Goal: Navigation & Orientation: Find specific page/section

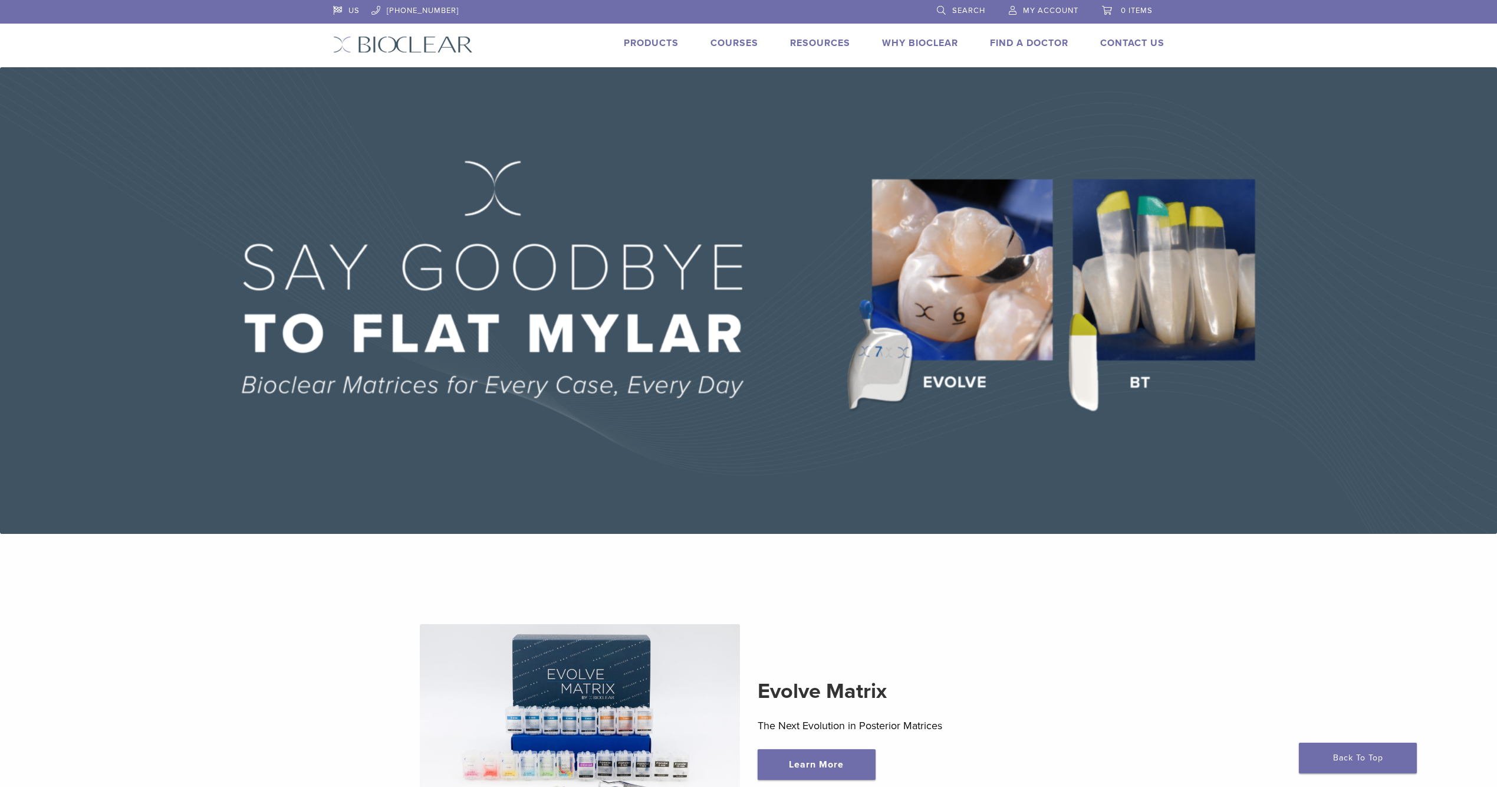
click at [1030, 40] on link "Find A Doctor" at bounding box center [1029, 43] width 78 height 12
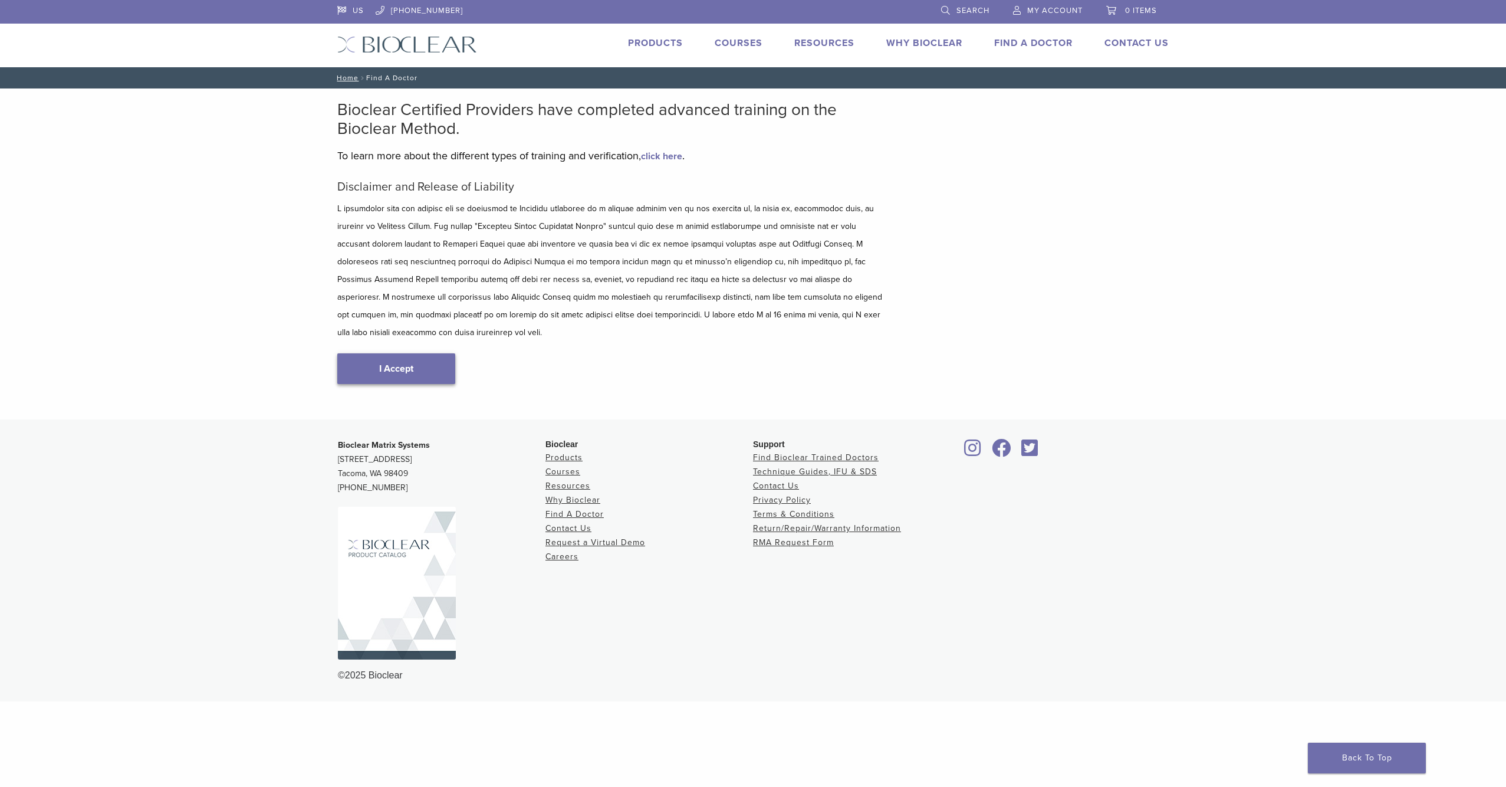
click at [389, 356] on link "I Accept" at bounding box center [396, 368] width 118 height 31
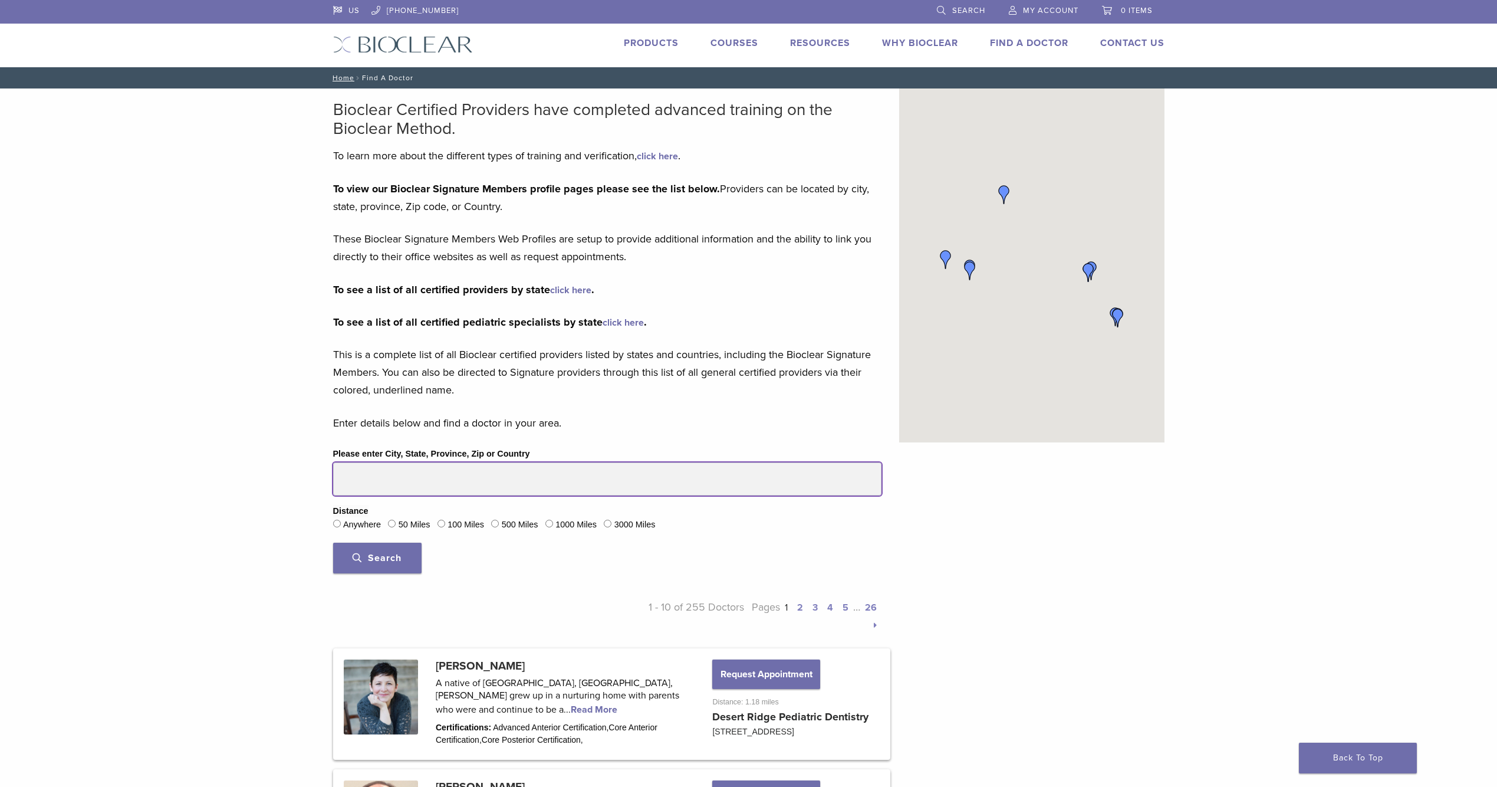
click at [387, 475] on input "Please enter City, State, Province, Zip or Country" at bounding box center [607, 478] width 548 height 33
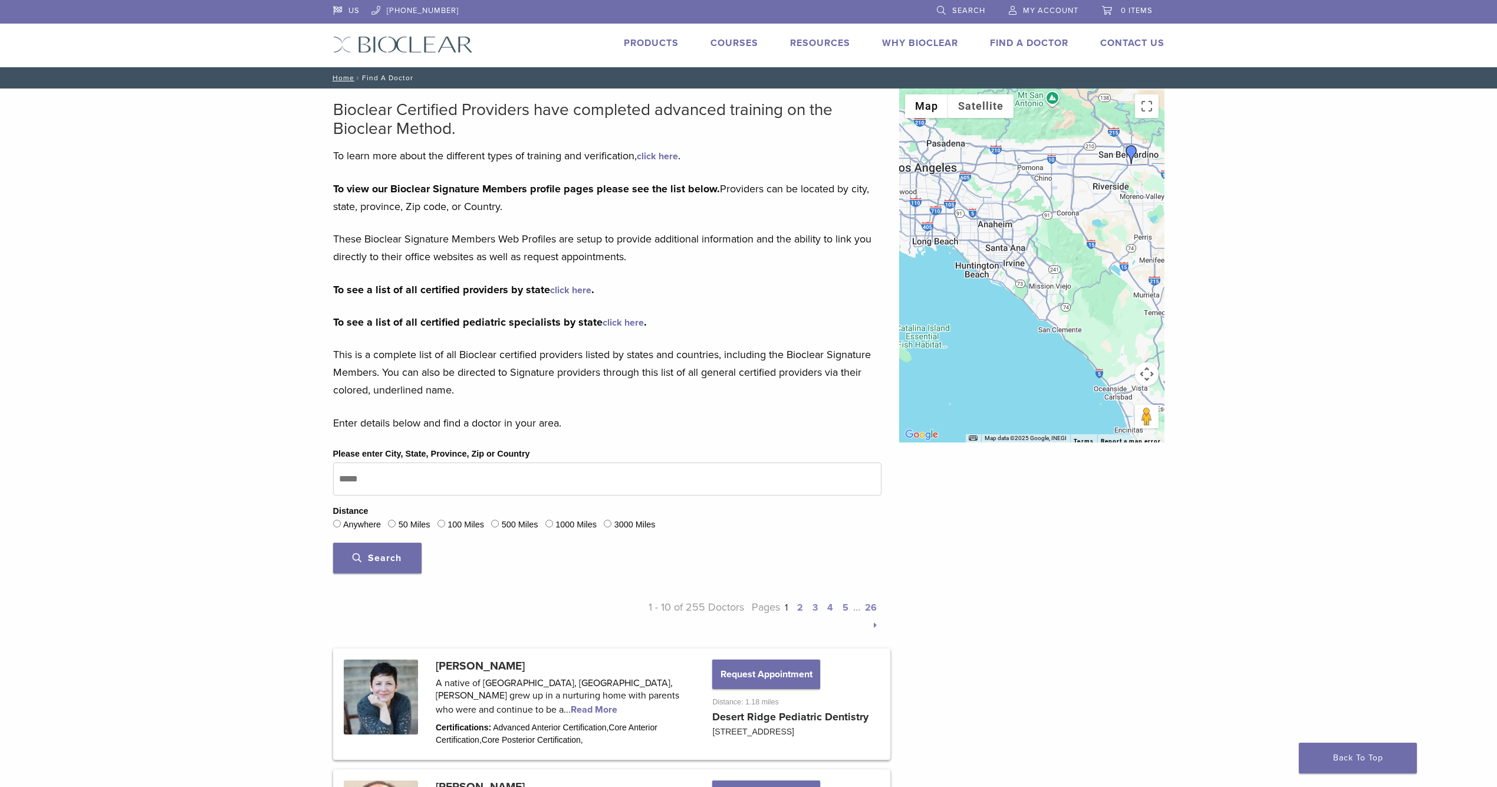
drag, startPoint x: 934, startPoint y: 323, endPoint x: 999, endPoint y: 232, distance: 111.6
click at [999, 232] on div at bounding box center [1031, 265] width 265 height 354
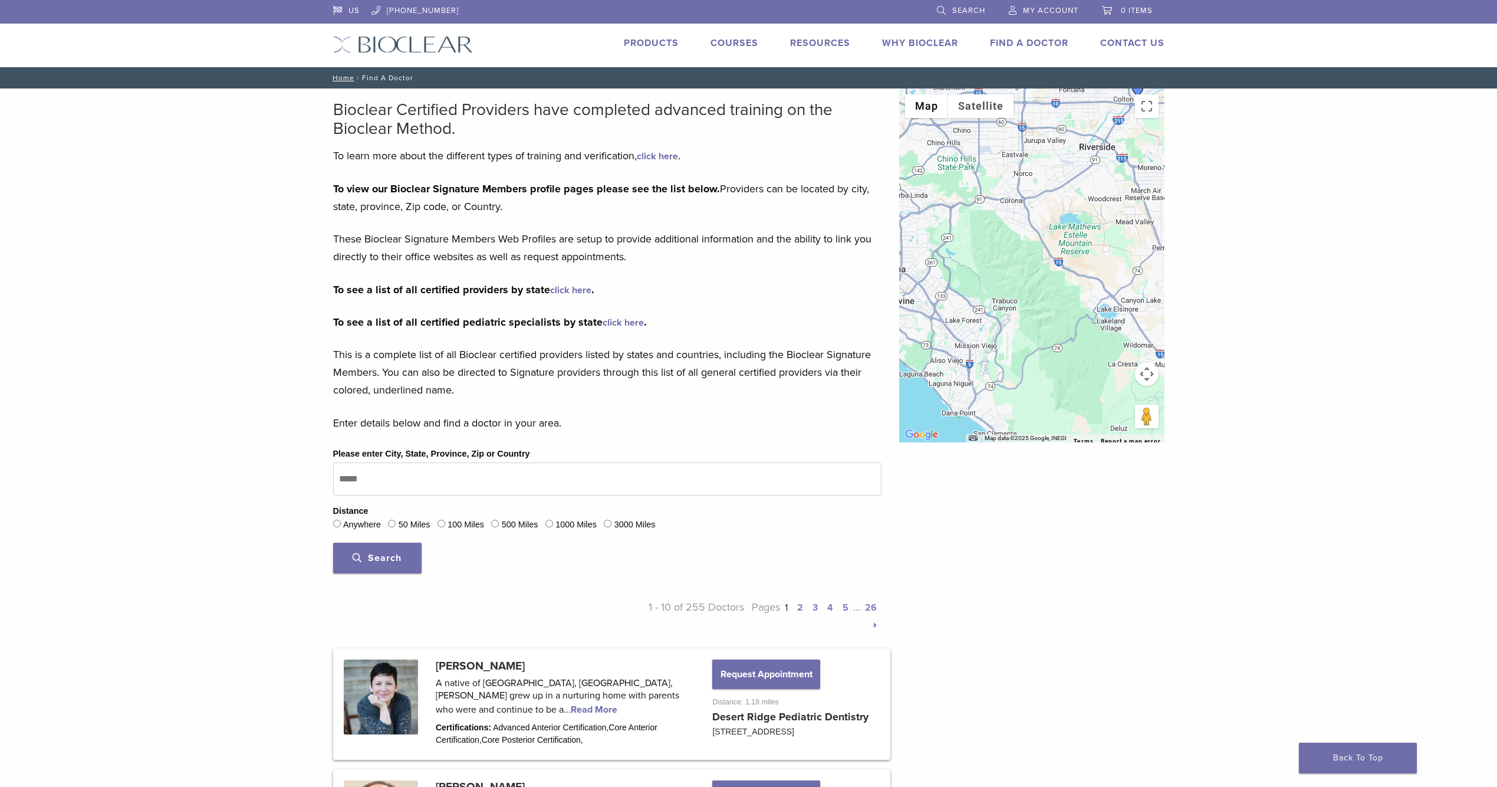
drag, startPoint x: 1034, startPoint y: 283, endPoint x: 902, endPoint y: 293, distance: 131.9
click at [903, 293] on div at bounding box center [1031, 265] width 265 height 354
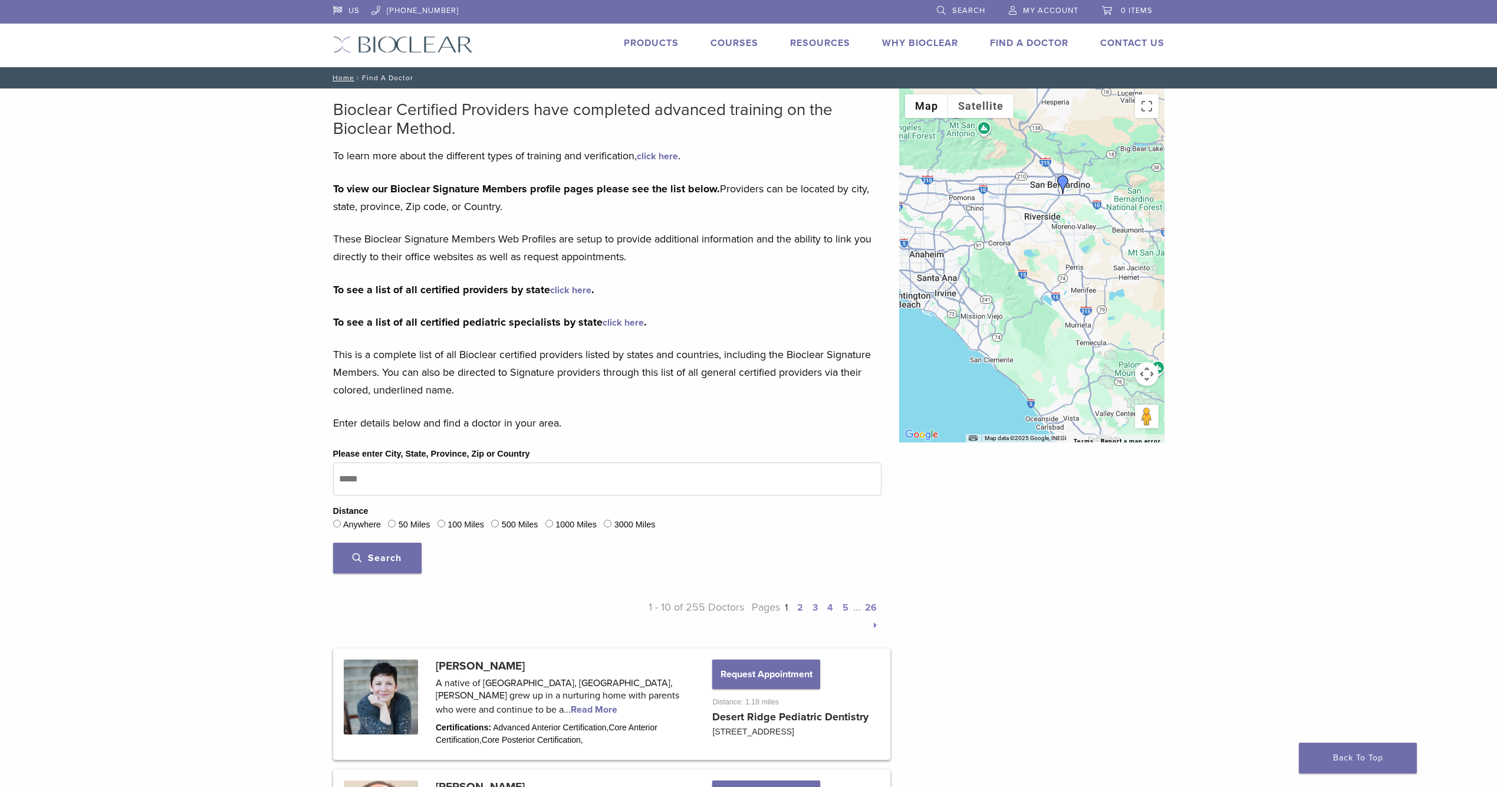
click at [1063, 183] on img "Dr. Richard Young" at bounding box center [1063, 184] width 19 height 19
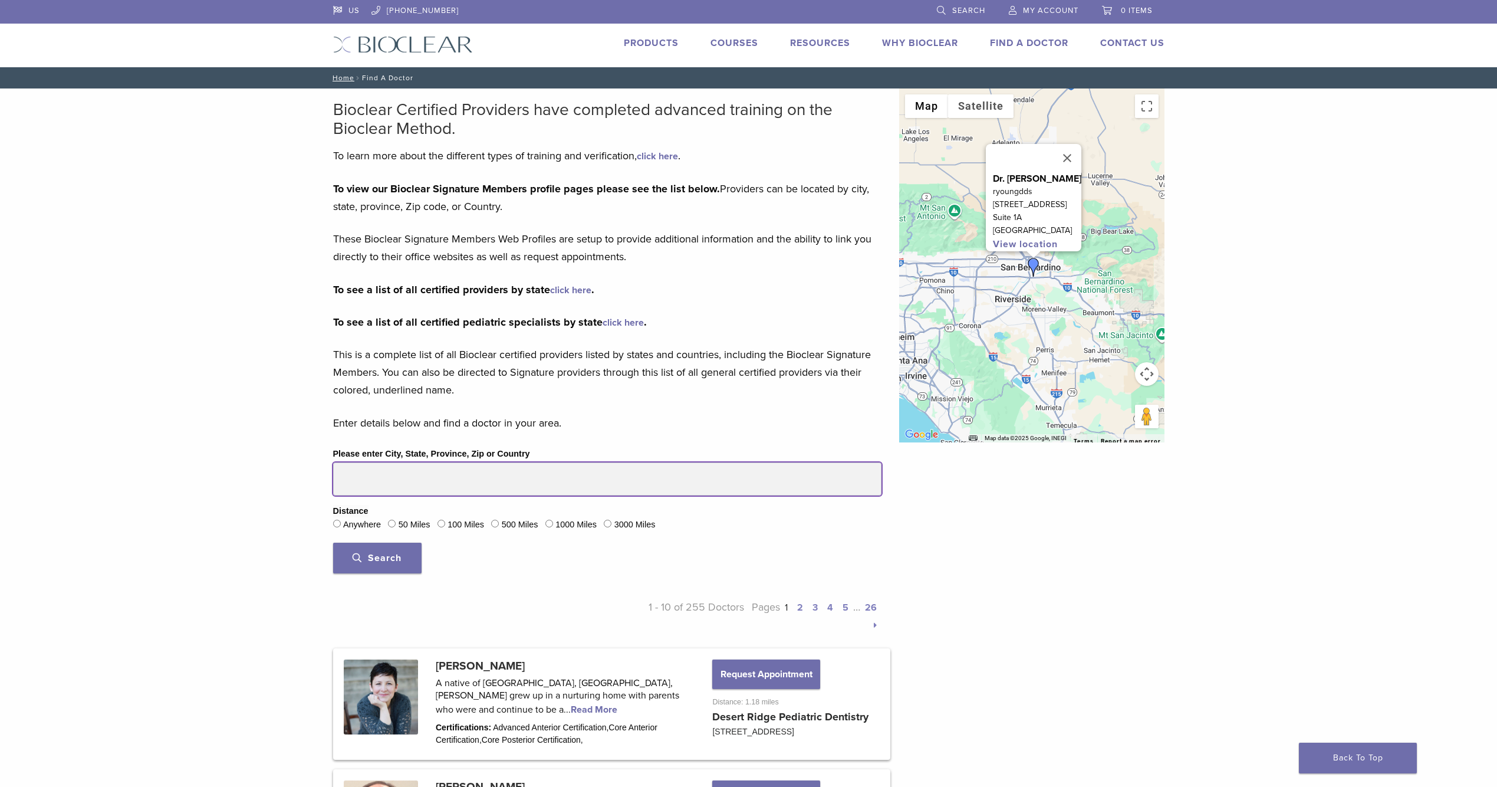
click at [400, 474] on input "Please enter City, State, Province, Zip or Country" at bounding box center [607, 478] width 548 height 33
type input "*******"
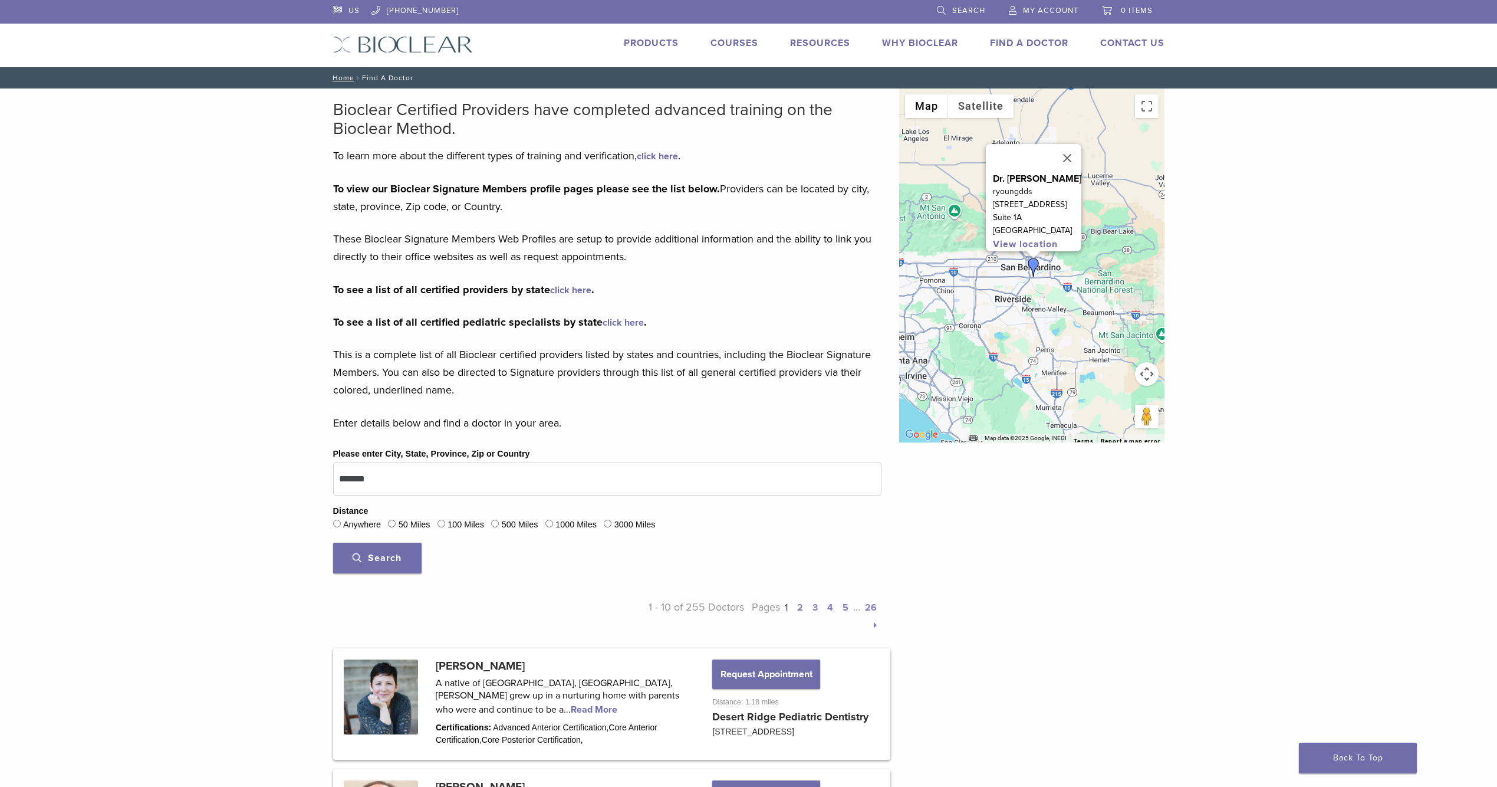
click at [392, 553] on span "Search" at bounding box center [377, 558] width 49 height 12
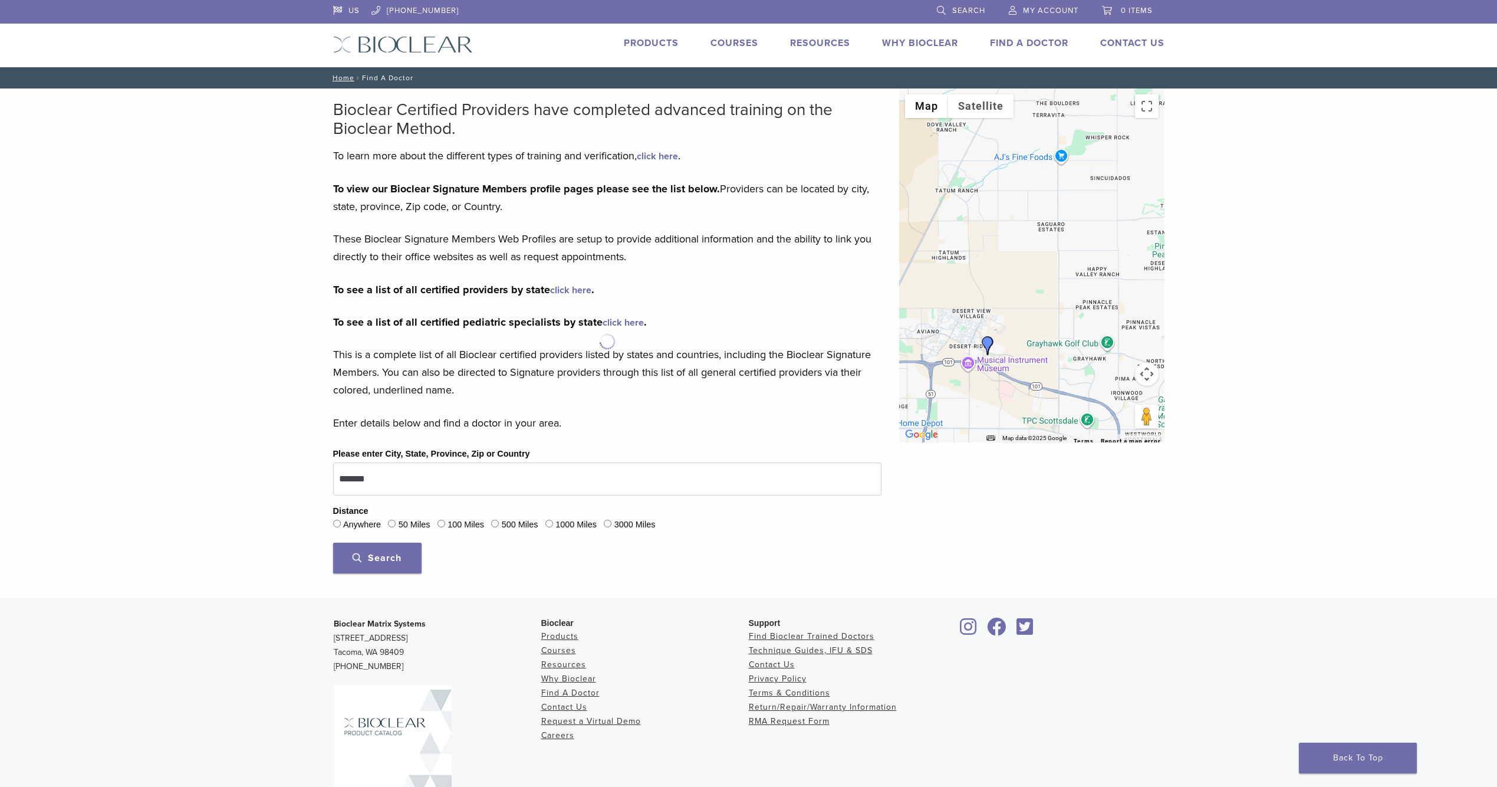
click at [989, 347] on img "Dr. Greg Libby" at bounding box center [987, 345] width 19 height 19
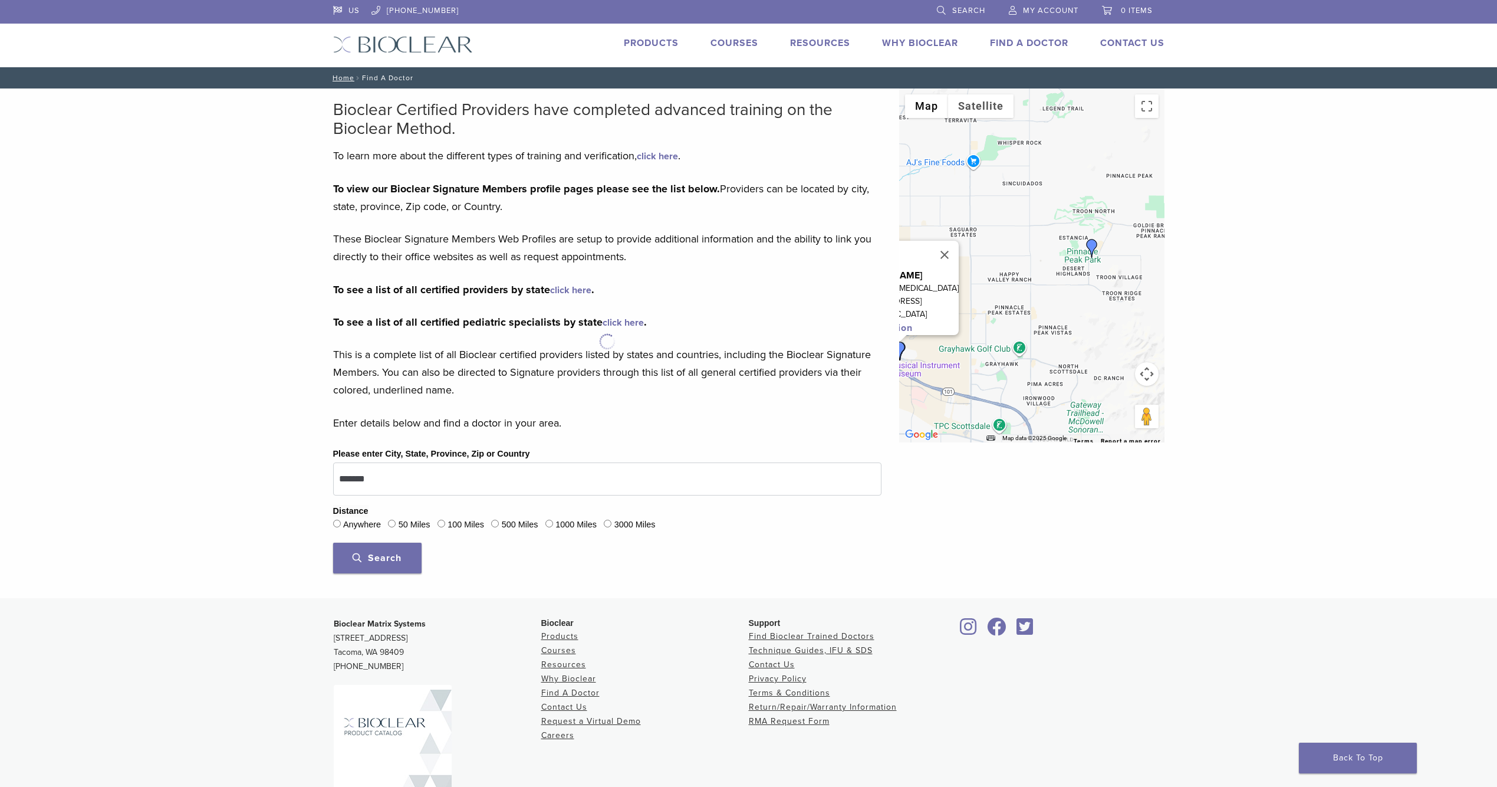
drag, startPoint x: 1092, startPoint y: 343, endPoint x: 957, endPoint y: 348, distance: 134.6
click at [957, 348] on div "Dr. Greg Libby desert Ridge Prosthodontics 5315 E. High St., Suite 119 Phoenix,…" at bounding box center [1031, 265] width 265 height 354
click at [1080, 240] on img "Dr. Sara Vizcarra" at bounding box center [1079, 248] width 19 height 19
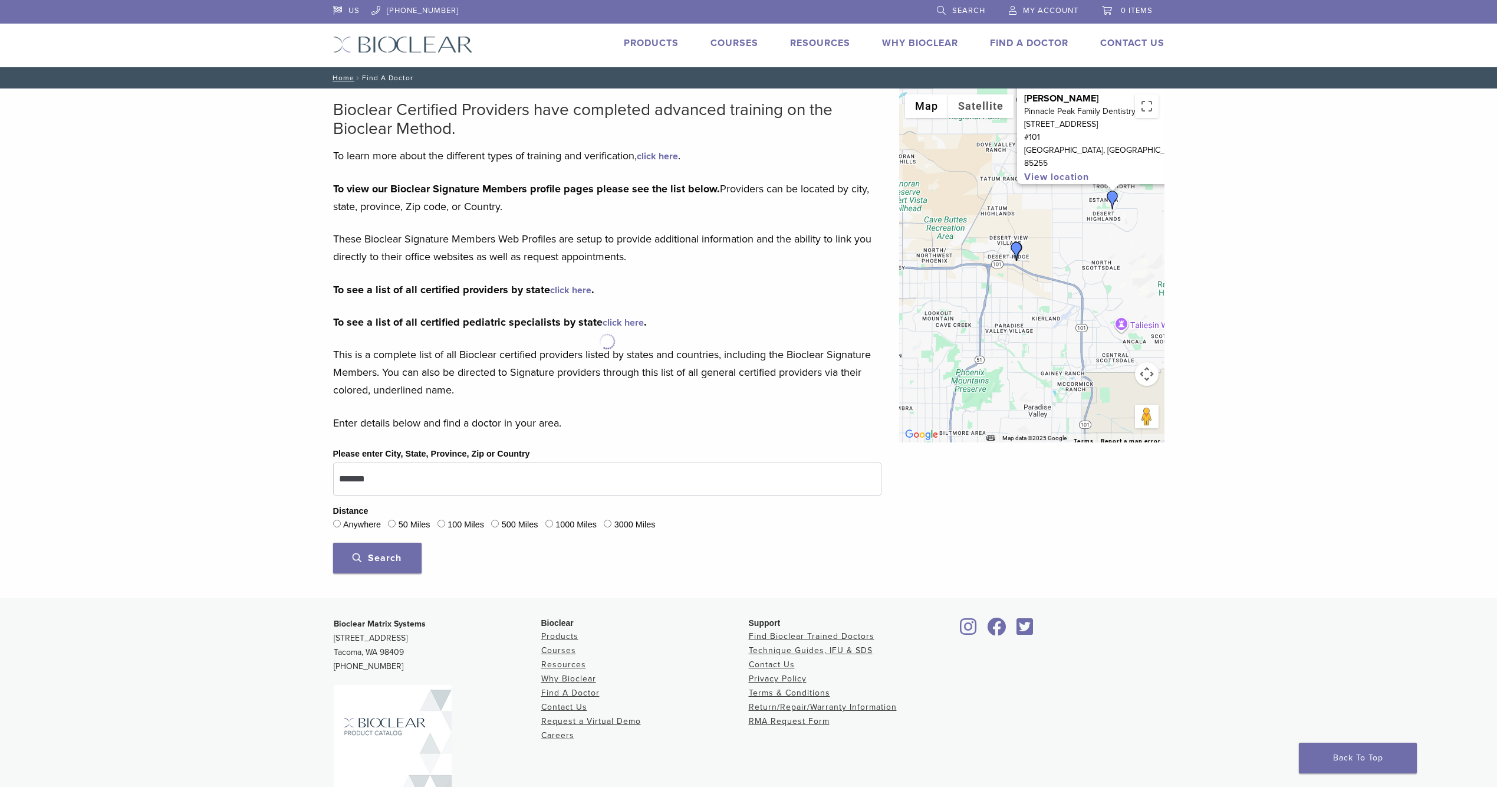
drag, startPoint x: 965, startPoint y: 357, endPoint x: 1041, endPoint y: 280, distance: 109.3
click at [1041, 280] on div "Dr. Sara Vizcarra Pinnacle Peak Family Dentistry 10465 E Pinnacle Peak Pkwy #10…" at bounding box center [1031, 265] width 265 height 354
